Goal: Task Accomplishment & Management: Use online tool/utility

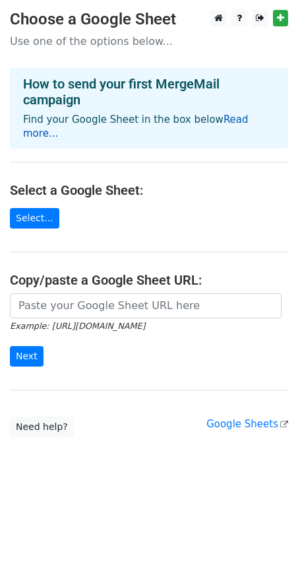
click at [238, 119] on link "Read more..." at bounding box center [136, 127] width 226 height 26
click at [34, 209] on link "Select..." at bounding box center [35, 218] width 50 height 20
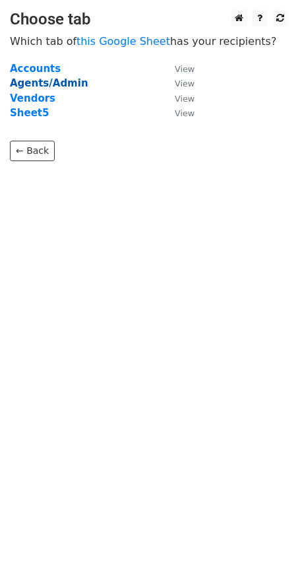
click at [43, 84] on strong "Agents/Admin" at bounding box center [49, 83] width 79 height 12
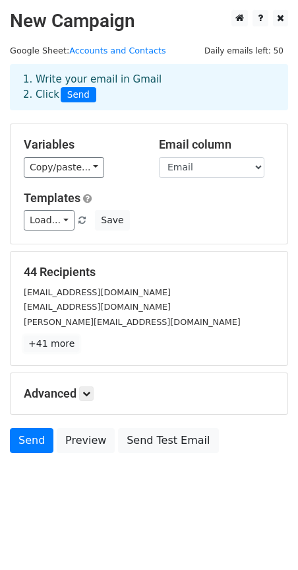
click at [51, 347] on link "+41 more" at bounding box center [51, 343] width 55 height 17
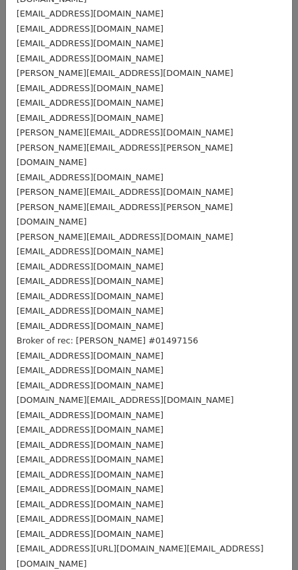
scroll to position [203, 0]
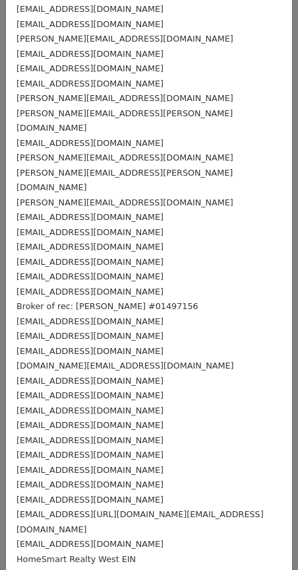
click at [118, 390] on small "TheValdezRealty@gmail.com" at bounding box center [90, 395] width 147 height 10
click at [110, 373] on div "EhmRealty@gmail.com" at bounding box center [149, 380] width 265 height 15
click at [106, 373] on div "EhmRealty@gmail.com" at bounding box center [149, 380] width 265 height 15
click at [162, 158] on div "tc@mikeblairrealty.com info@mikeblairrealty.com cyrus@mikeblairrealty.com mike@…" at bounding box center [149, 216] width 286 height 749
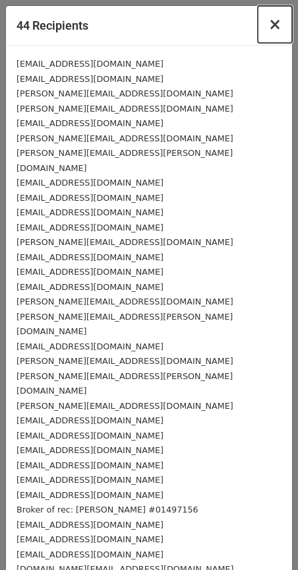
click at [273, 21] on span "×" at bounding box center [275, 24] width 13 height 18
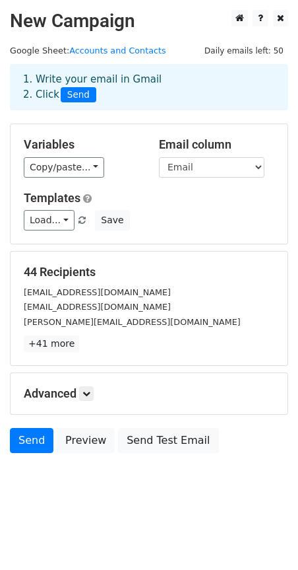
click at [170, 194] on h5 "Templates" at bounding box center [149, 198] width 251 height 15
click at [164, 205] on h5 "Templates" at bounding box center [149, 198] width 251 height 15
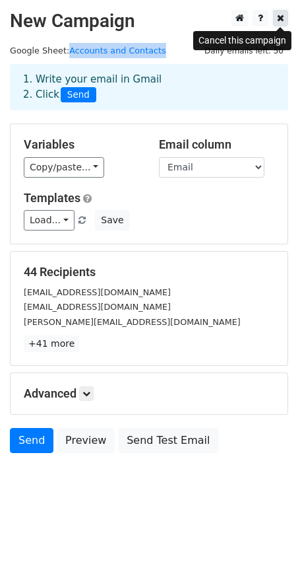
click at [282, 20] on icon at bounding box center [280, 17] width 7 height 9
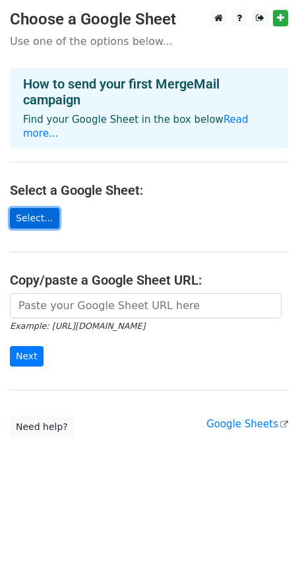
click at [41, 208] on link "Select..." at bounding box center [35, 218] width 50 height 20
click at [42, 208] on link "Select..." at bounding box center [35, 218] width 50 height 20
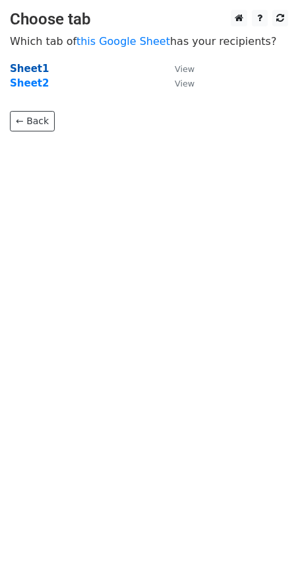
click at [20, 67] on strong "Sheet1" at bounding box center [29, 69] width 39 height 12
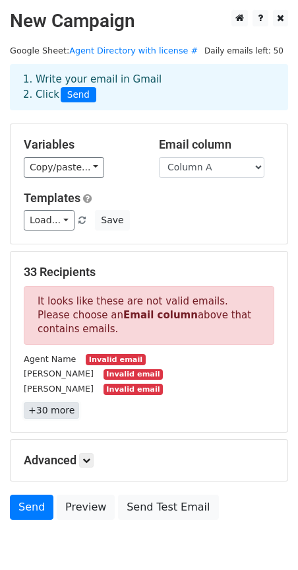
click at [44, 411] on link "+30 more" at bounding box center [51, 410] width 55 height 17
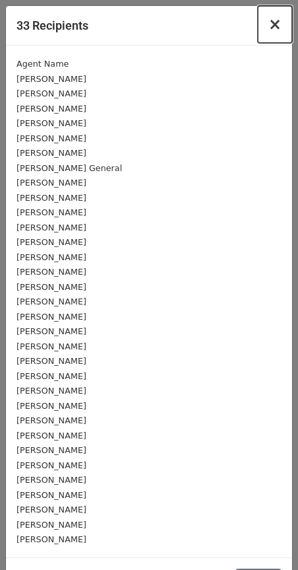
click at [273, 22] on span "×" at bounding box center [275, 24] width 13 height 18
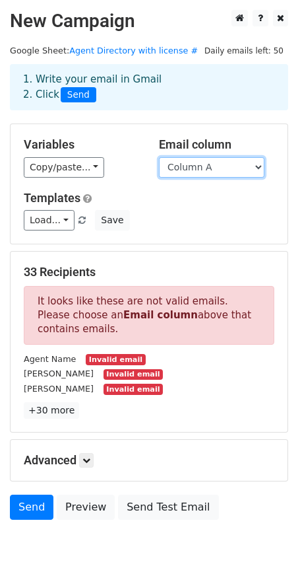
click at [215, 165] on select "Column A Column B Column C" at bounding box center [212, 167] width 106 height 20
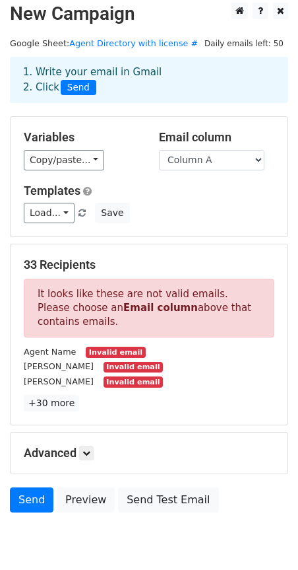
click at [109, 130] on h5 "Variables" at bounding box center [82, 137] width 116 height 15
click at [161, 46] on link "Agent Directory with license #" at bounding box center [133, 43] width 129 height 10
drag, startPoint x: 87, startPoint y: 453, endPoint x: 129, endPoint y: 445, distance: 42.3
click at [88, 453] on icon at bounding box center [87, 453] width 8 height 8
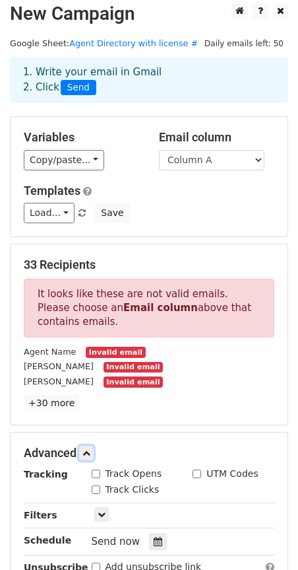
scroll to position [149, 0]
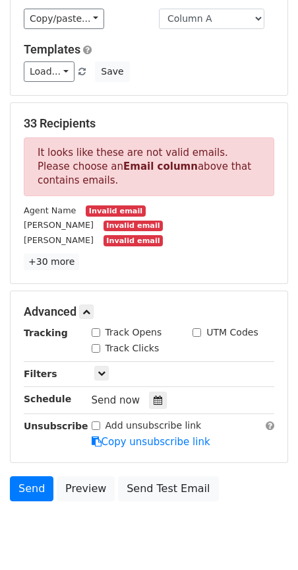
click at [227, 82] on div "Load... No templates saved Save" at bounding box center [149, 71] width 271 height 20
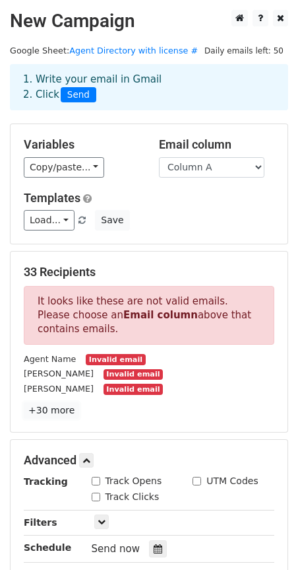
click at [58, 414] on link "+30 more" at bounding box center [51, 410] width 55 height 17
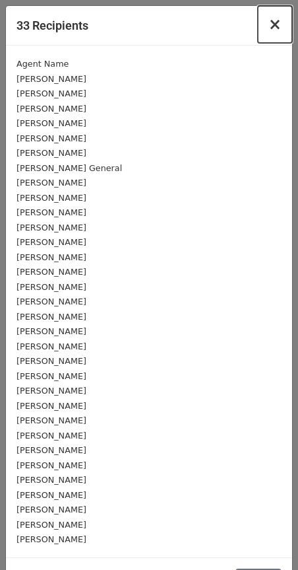
click at [275, 22] on span "×" at bounding box center [275, 24] width 13 height 18
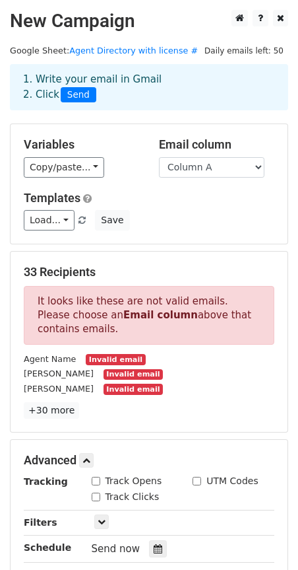
click at [149, 94] on div "1. Write your email in Gmail 2. Click Send" at bounding box center [149, 87] width 272 height 30
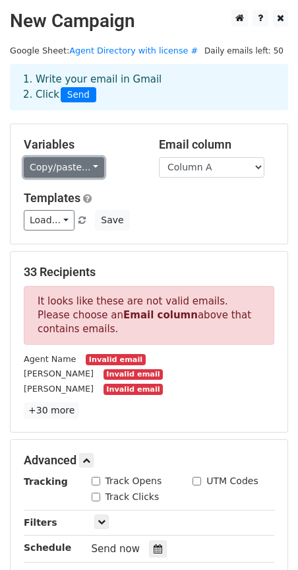
click at [76, 163] on link "Copy/paste..." at bounding box center [64, 167] width 81 height 20
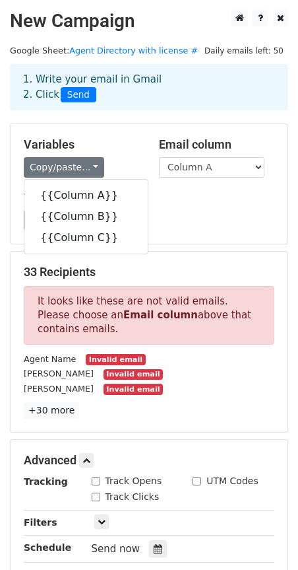
click at [137, 135] on div "Variables Copy/paste... {{Column A}} {{Column B}} {{Column C}} Email column Col…" at bounding box center [149, 183] width 277 height 119
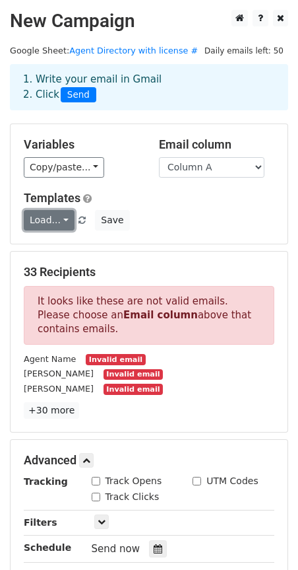
click at [70, 221] on link "Load..." at bounding box center [49, 220] width 51 height 20
click at [167, 180] on div "Variables Copy/paste... {{Column A}} {{Column B}} {{Column C}} Email column Col…" at bounding box center [149, 183] width 277 height 119
click at [216, 101] on div "1. Write your email in Gmail 2. Click Send" at bounding box center [149, 87] width 272 height 30
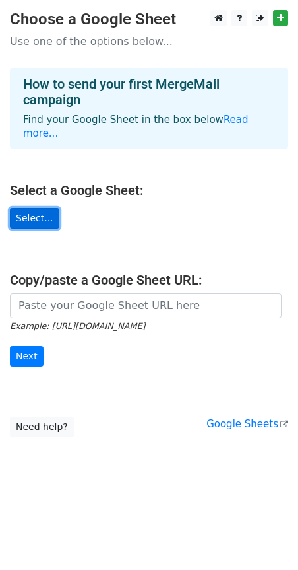
click at [28, 208] on link "Select..." at bounding box center [35, 218] width 50 height 20
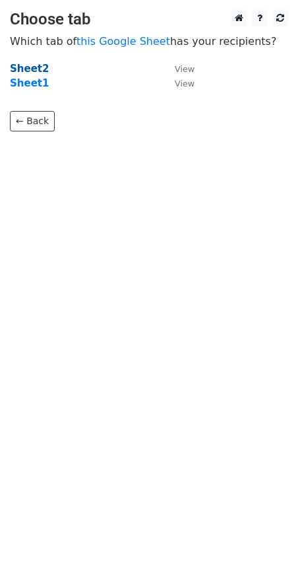
click at [19, 67] on strong "Sheet2" at bounding box center [29, 69] width 39 height 12
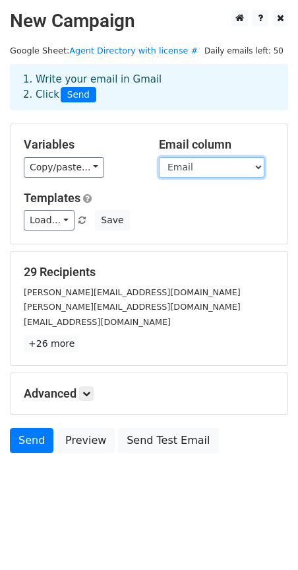
click at [201, 166] on select "Name License # Phone Number Email" at bounding box center [212, 167] width 106 height 20
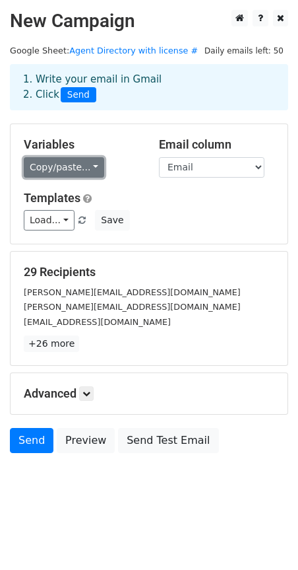
click at [92, 162] on link "Copy/paste..." at bounding box center [64, 167] width 81 height 20
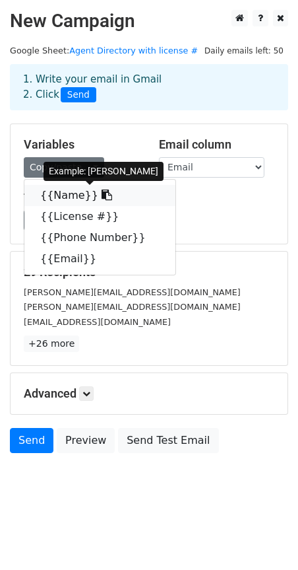
click at [112, 194] on link "{{Name}}" at bounding box center [99, 195] width 151 height 21
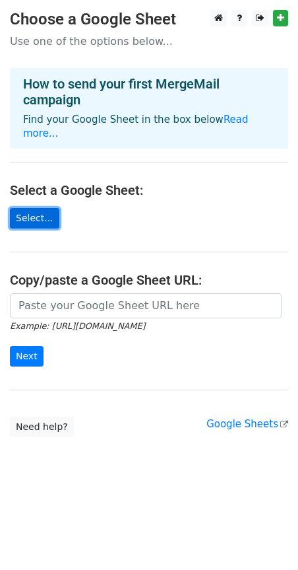
click at [24, 208] on link "Select..." at bounding box center [35, 218] width 50 height 20
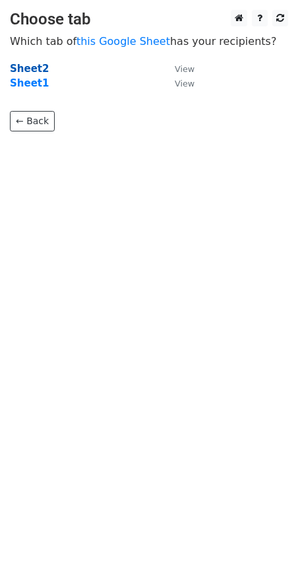
click at [29, 70] on strong "Sheet2" at bounding box center [29, 69] width 39 height 12
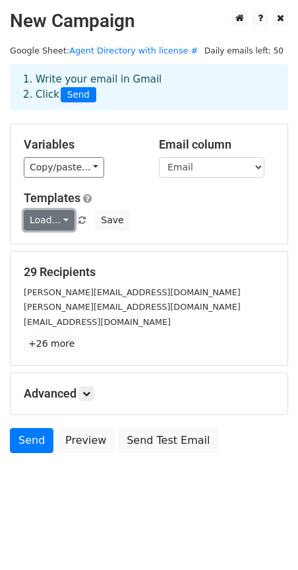
click at [55, 221] on link "Load..." at bounding box center [49, 220] width 51 height 20
click at [161, 193] on h5 "Templates" at bounding box center [149, 198] width 251 height 15
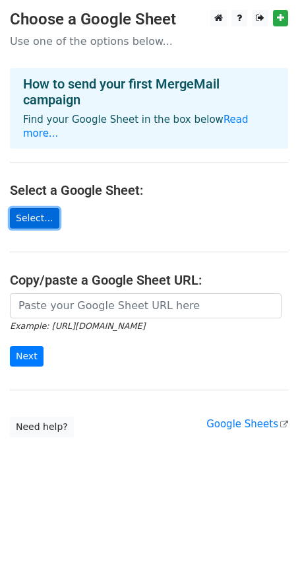
click at [28, 208] on link "Select..." at bounding box center [35, 218] width 50 height 20
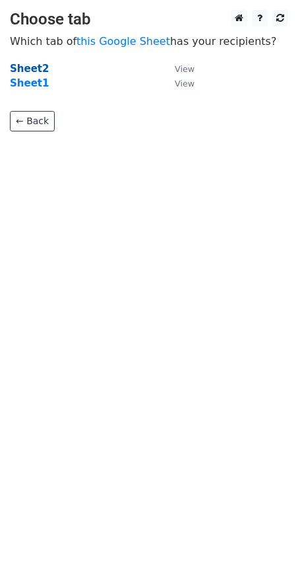
click at [29, 68] on strong "Sheet2" at bounding box center [29, 69] width 39 height 12
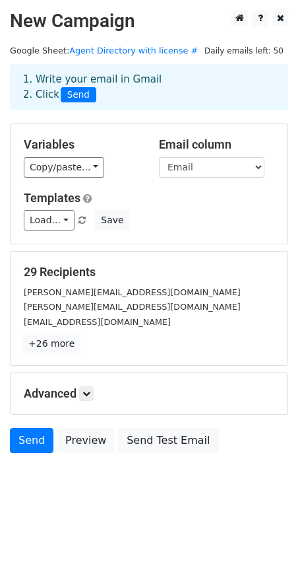
click at [53, 341] on link "+26 more" at bounding box center [51, 343] width 55 height 17
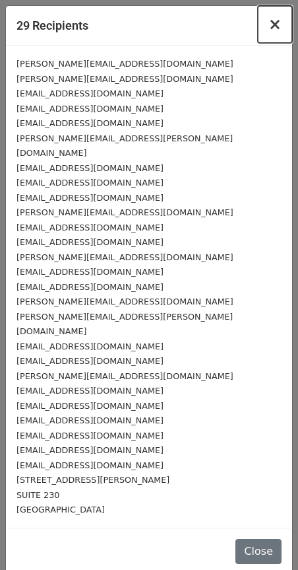
click at [273, 27] on span "×" at bounding box center [275, 24] width 13 height 18
